Goal: Contribute content: Contribute content

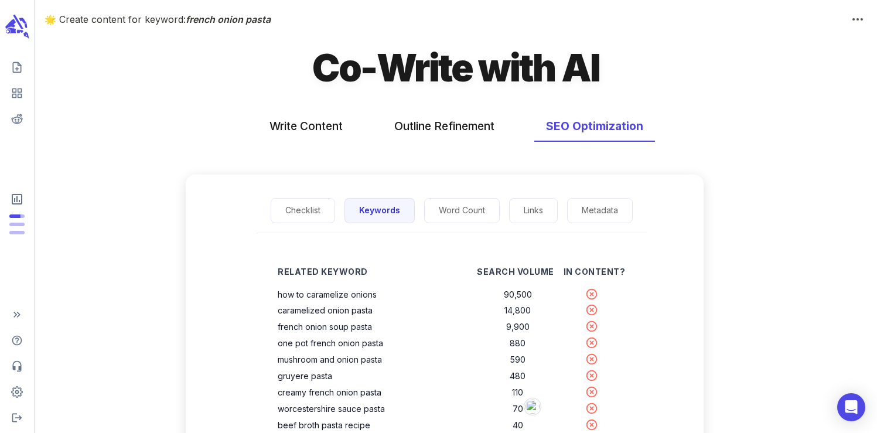
click at [231, 105] on div "Write Content Outline Refinement SEO Optimization" at bounding box center [455, 144] width 841 height 87
click at [15, 37] on icon "scrollable content" at bounding box center [17, 27] width 26 height 28
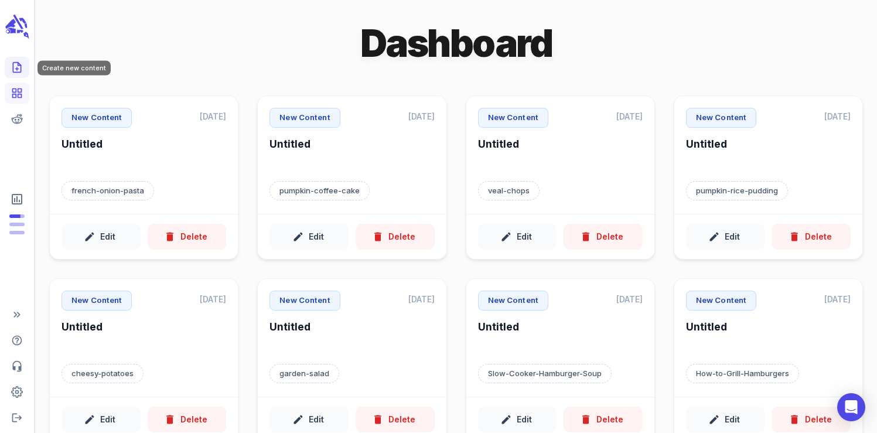
click at [26, 71] on link "Create new content" at bounding box center [17, 67] width 25 height 21
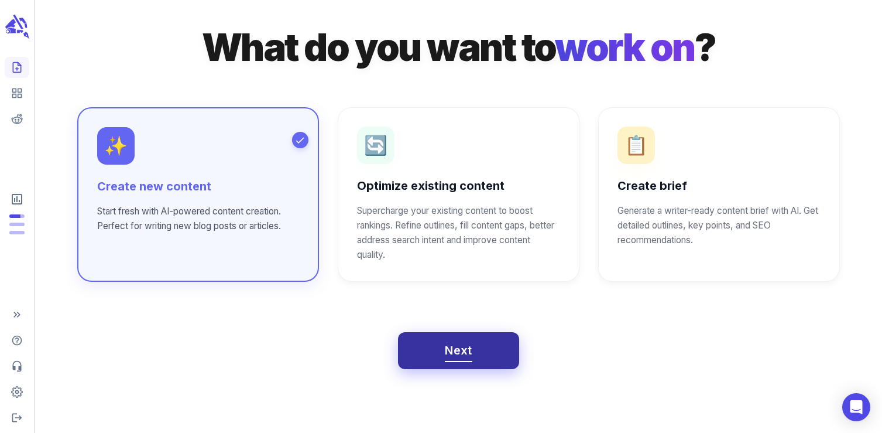
click at [454, 362] on button "Next" at bounding box center [458, 350] width 121 height 37
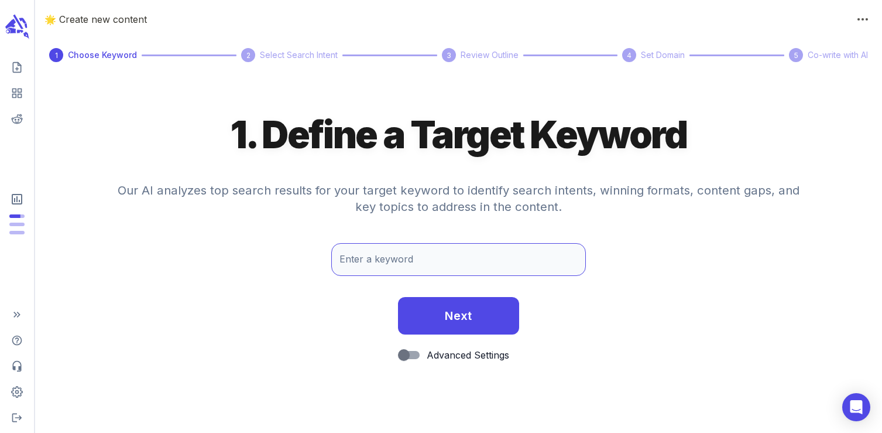
click at [408, 263] on input "Enter a keyword" at bounding box center [458, 259] width 254 height 33
type input "parmesan crusted halibut"
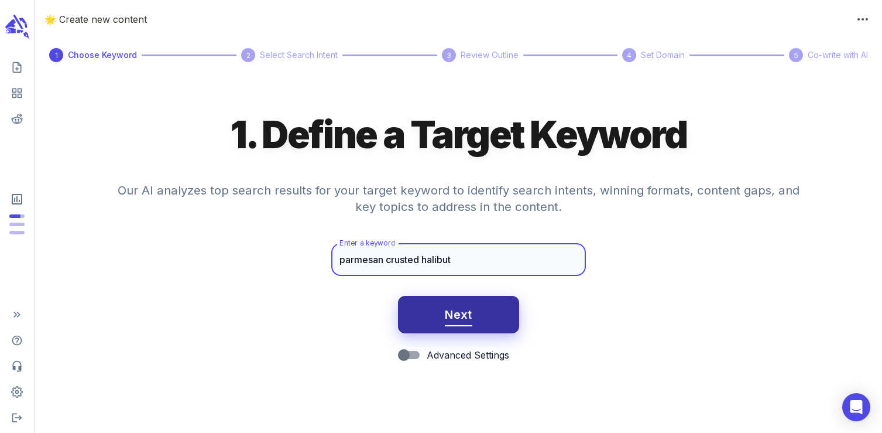
click at [468, 308] on span "Next" at bounding box center [459, 314] width 28 height 20
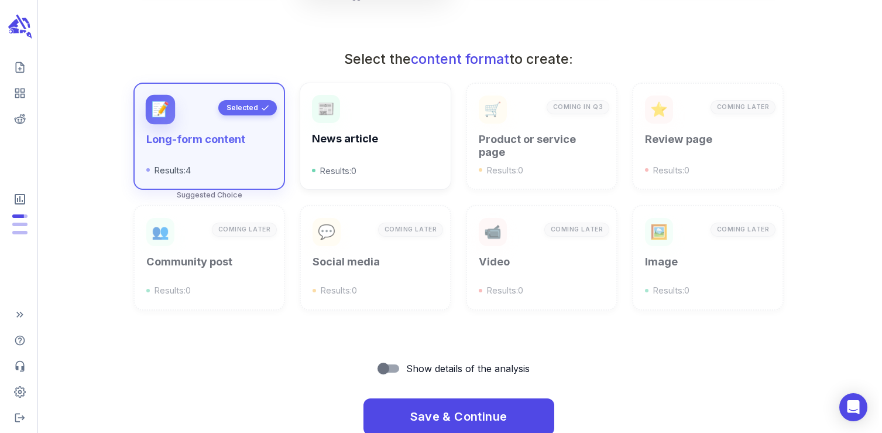
scroll to position [395, 0]
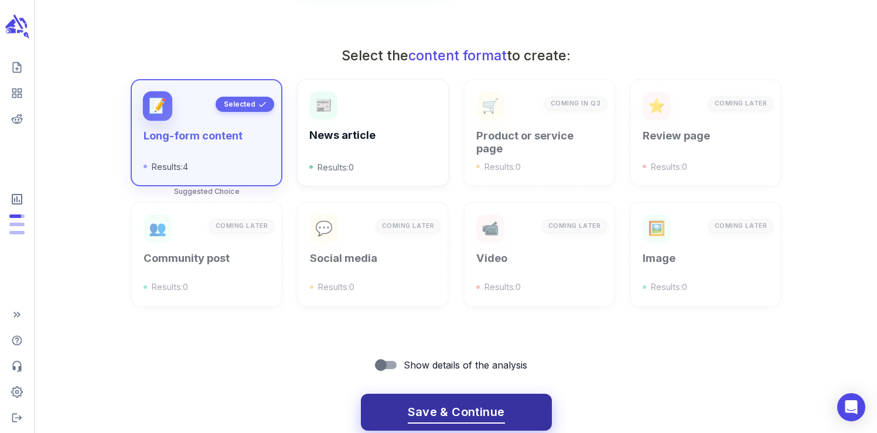
click at [457, 415] on span "Save & Continue" at bounding box center [456, 412] width 97 height 20
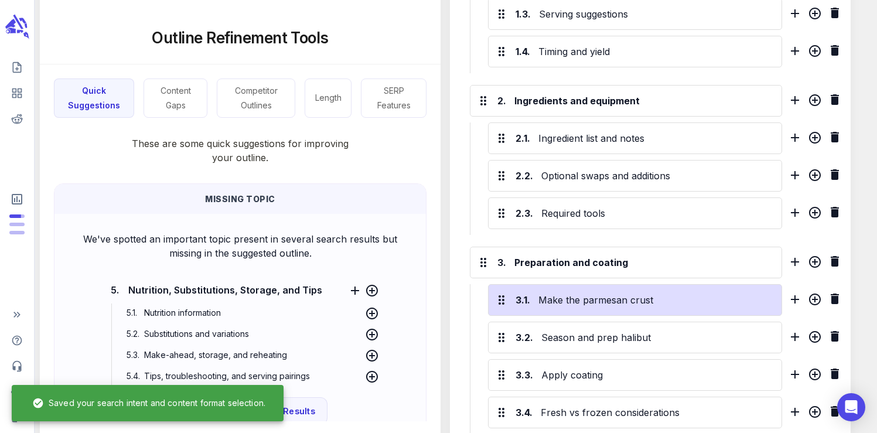
scroll to position [757, 0]
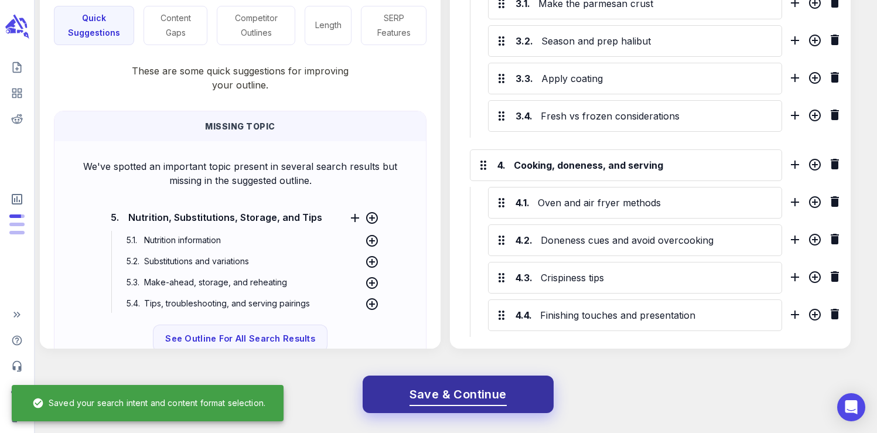
click at [489, 388] on span "Save & Continue" at bounding box center [457, 394] width 97 height 20
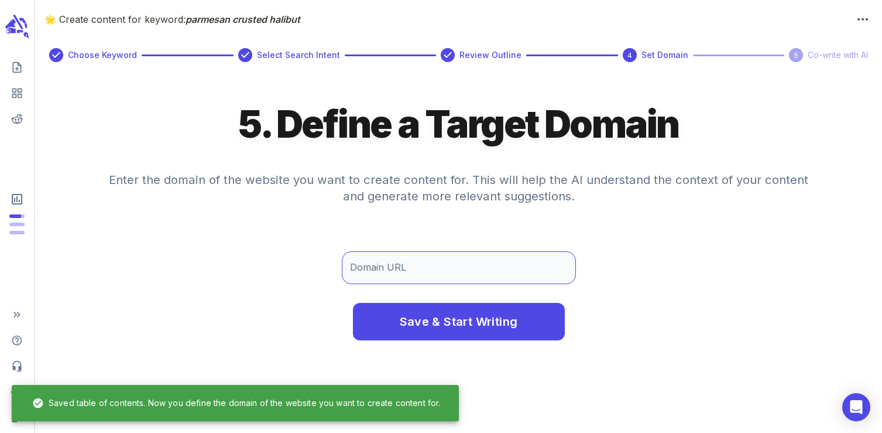
click at [449, 275] on input "Domain URL" at bounding box center [459, 267] width 234 height 33
type input "[DOMAIN_NAME]"
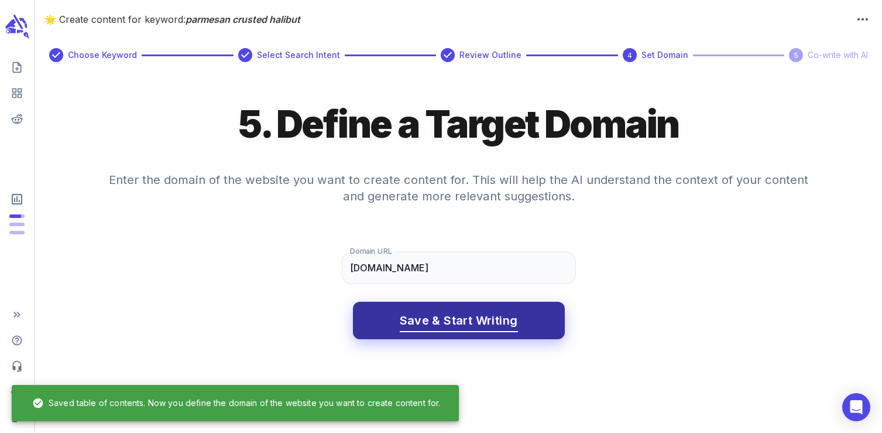
click at [480, 310] on span "Save & Start Writing" at bounding box center [459, 320] width 118 height 20
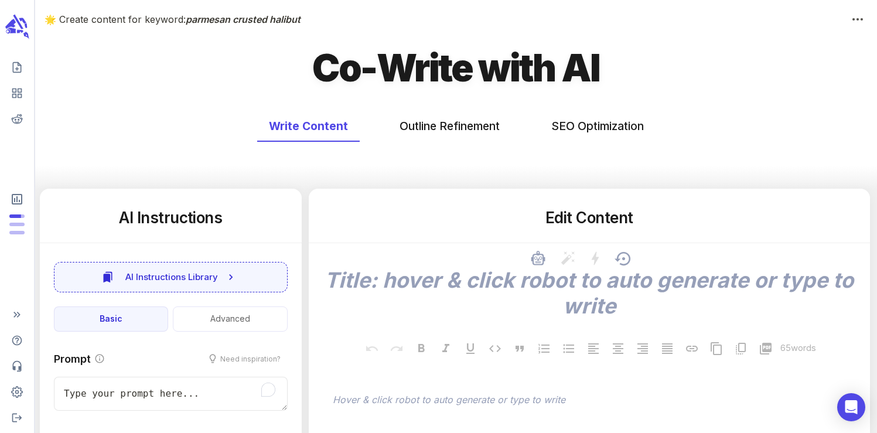
type textarea "x"
type input "50"
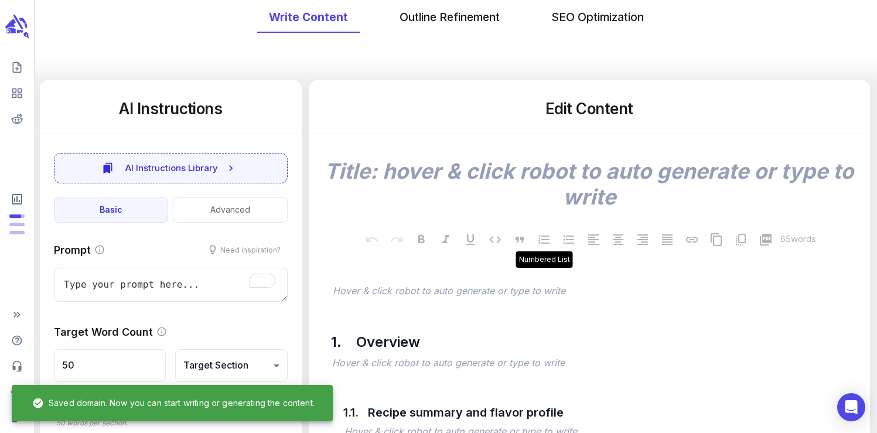
scroll to position [122, 0]
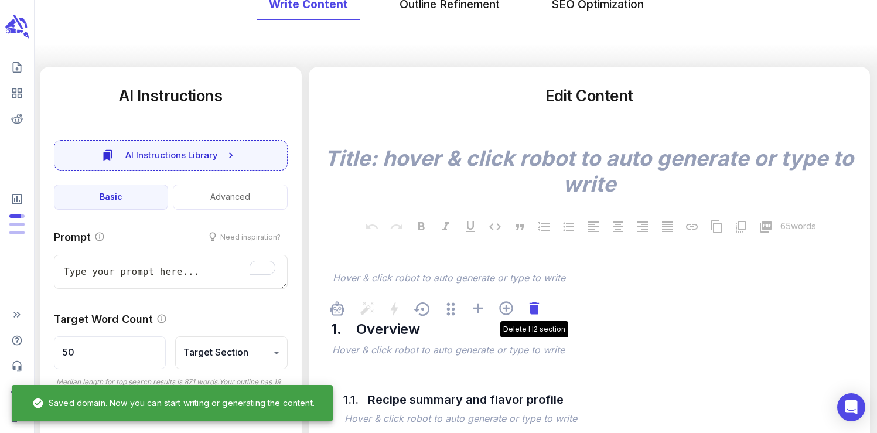
click at [538, 316] on icon at bounding box center [534, 308] width 16 height 16
type textarea "x"
type input "62"
click at [538, 316] on icon at bounding box center [534, 308] width 16 height 16
type textarea "x"
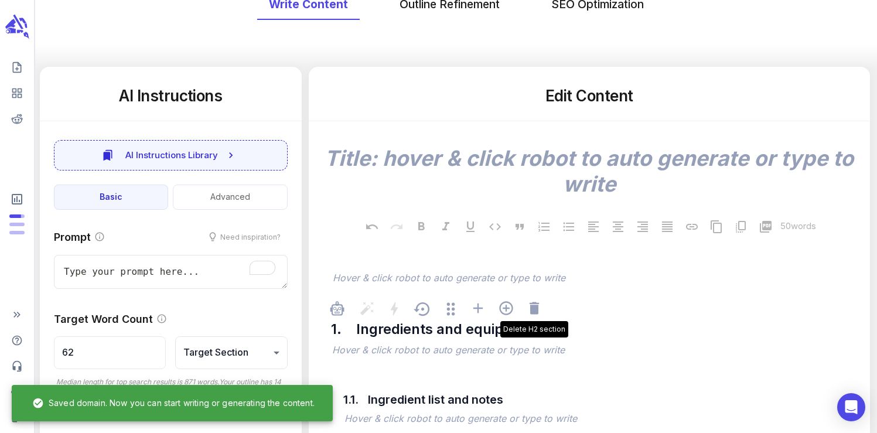
type input "87"
click at [538, 316] on icon at bounding box center [534, 308] width 16 height 16
type textarea "x"
type input "174"
click at [538, 316] on icon at bounding box center [534, 308] width 16 height 16
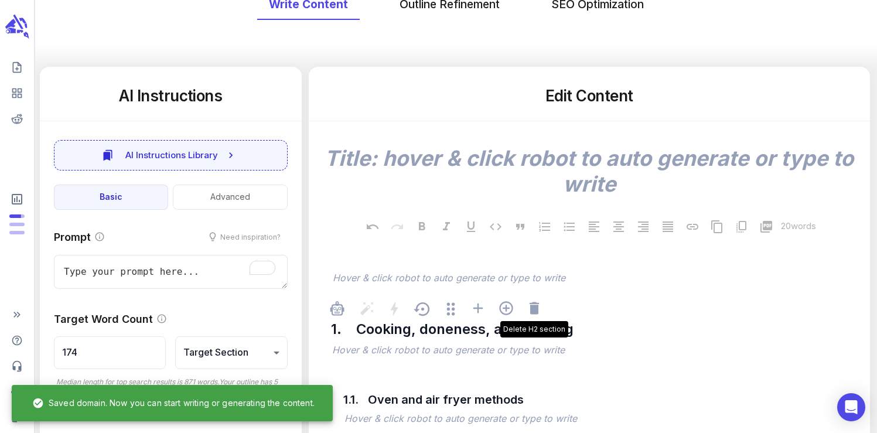
type textarea "x"
type input "218"
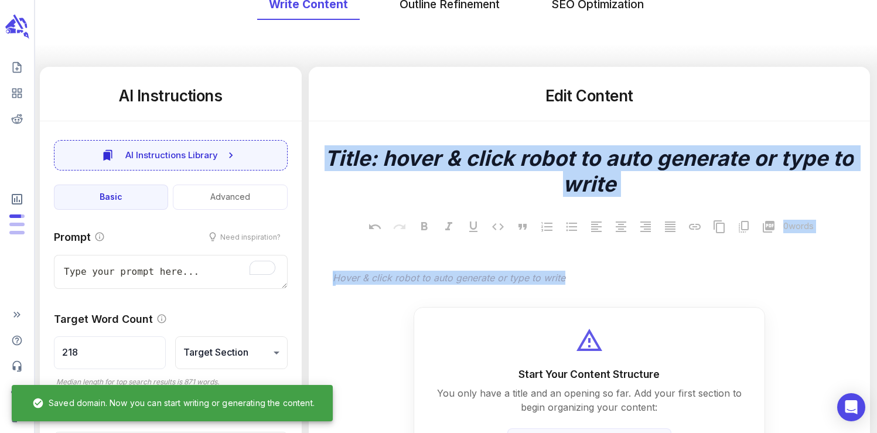
click at [538, 316] on div "Start Your Content Structure You only have a title and an opening so far. Add y…" at bounding box center [588, 397] width 351 height 181
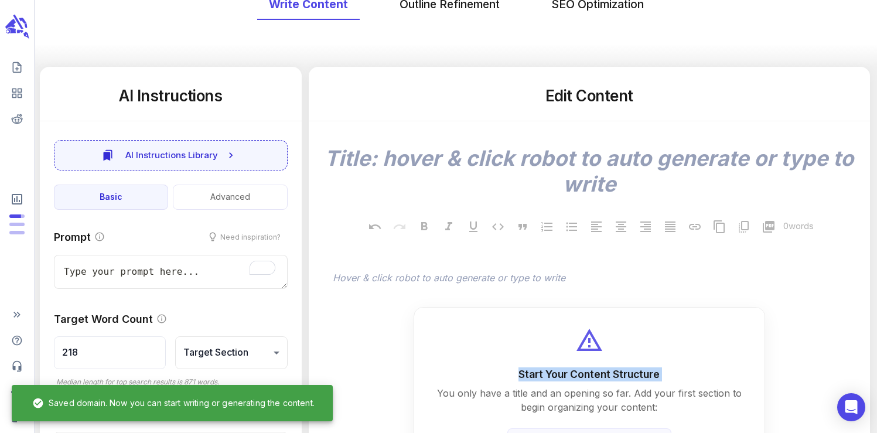
click at [538, 316] on div "Start Your Content Structure You only have a title and an opening so far. Add y…" at bounding box center [588, 397] width 351 height 181
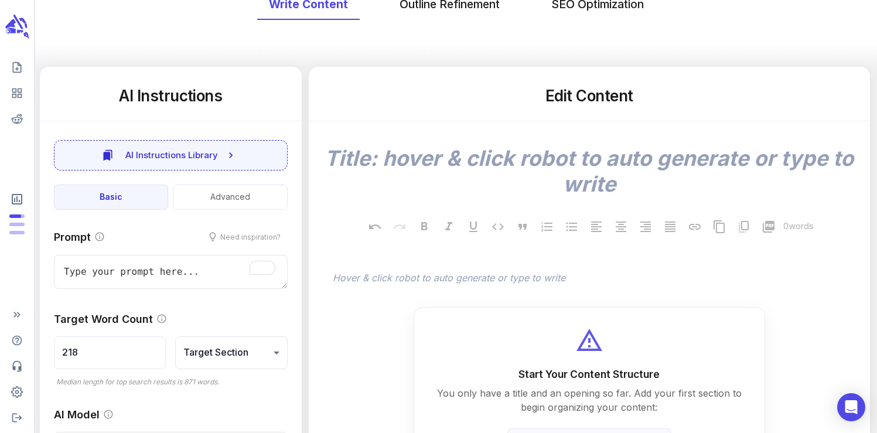
click at [534, 300] on div "x 0 words ﻿ Hover & click robot to auto generate or type to write Start Your Co…" at bounding box center [589, 304] width 542 height 367
click at [528, 286] on p "﻿" at bounding box center [595, 279] width 525 height 14
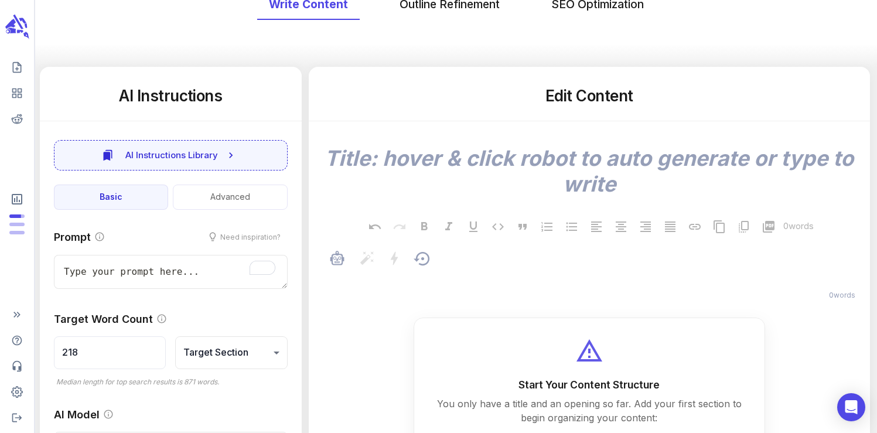
type textarea "x"
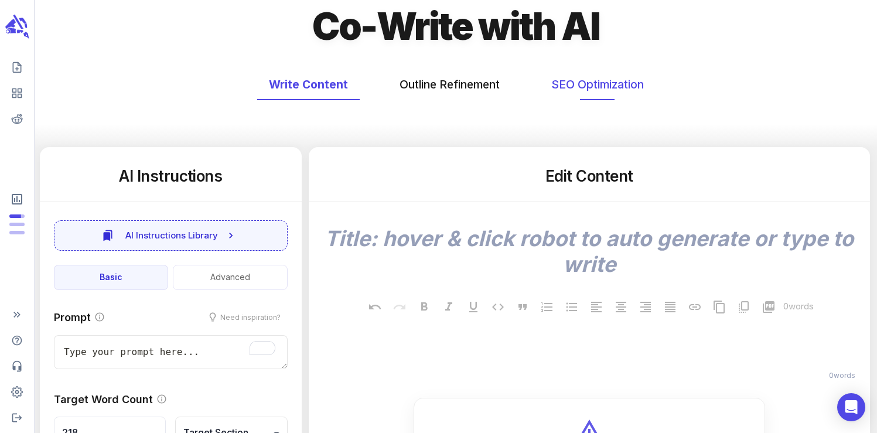
scroll to position [39, 0]
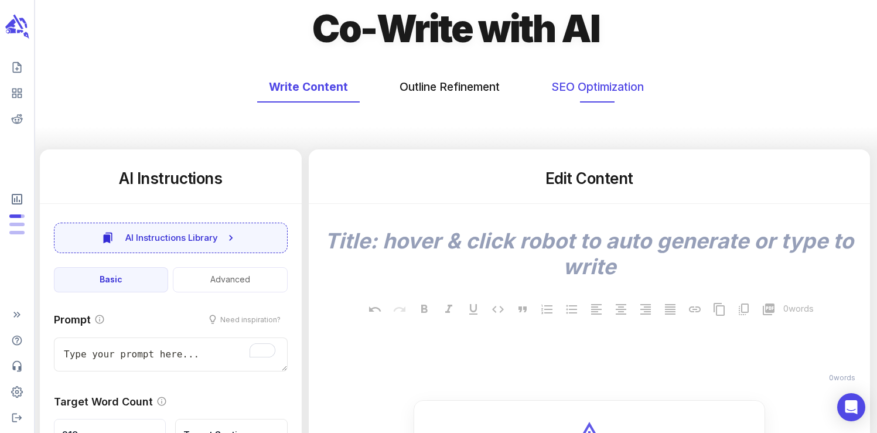
click at [578, 88] on button "SEO Optimization" at bounding box center [597, 86] width 116 height 31
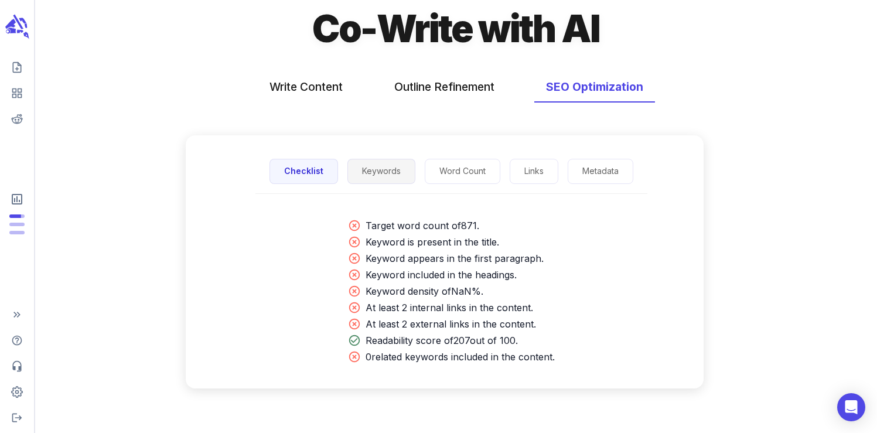
click at [378, 162] on button "Keywords" at bounding box center [381, 171] width 68 height 25
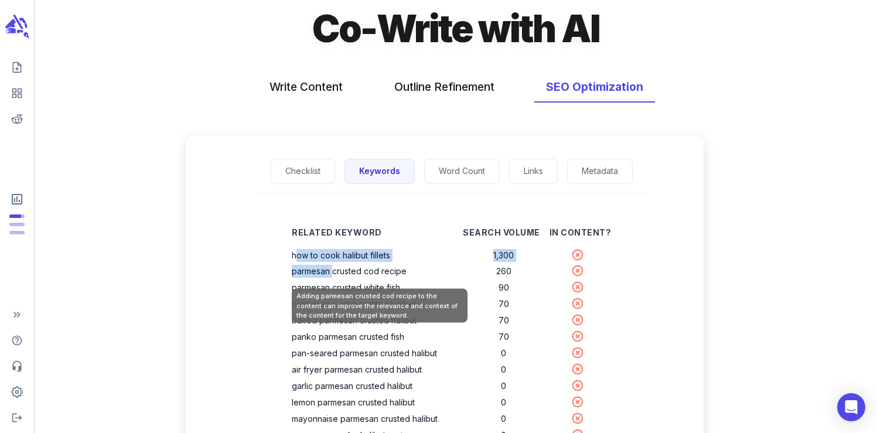
drag, startPoint x: 297, startPoint y: 254, endPoint x: 337, endPoint y: 270, distance: 42.5
click at [337, 270] on tbody "how to cook halibut fillets 1,300 parmesan crusted cod recipe 260 parmesan crus…" at bounding box center [451, 410] width 319 height 327
click at [337, 270] on th "parmesan crusted cod recipe" at bounding box center [377, 271] width 171 height 16
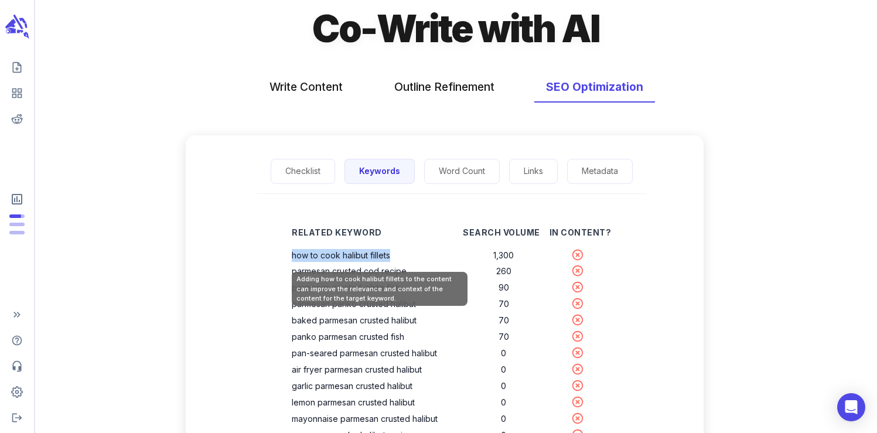
drag, startPoint x: 296, startPoint y: 256, endPoint x: 395, endPoint y: 254, distance: 99.0
click at [395, 254] on th "how to cook halibut fillets" at bounding box center [377, 255] width 171 height 16
copy th "how to cook halibut fillets"
